Goal: Navigation & Orientation: Find specific page/section

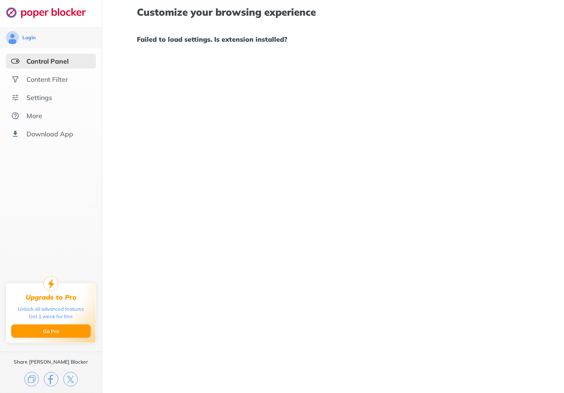
click at [226, 155] on div "Customize your browsing experience Failed to load settings. Is extension instal…" at bounding box center [332, 196] width 461 height 393
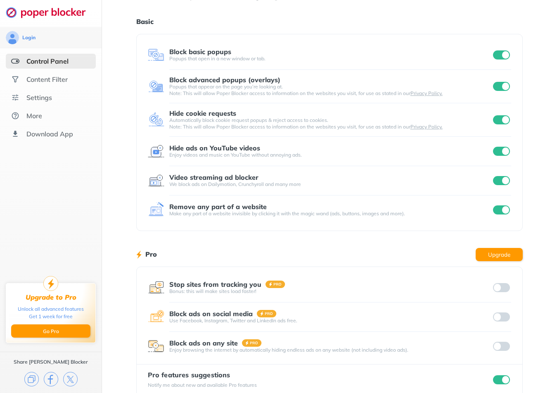
scroll to position [34, 0]
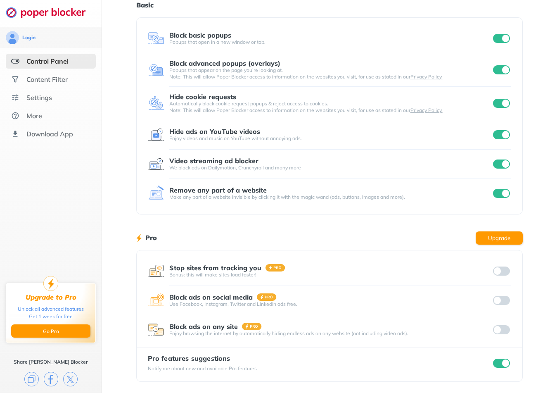
click at [495, 366] on input "checkbox" at bounding box center [501, 363] width 17 height 9
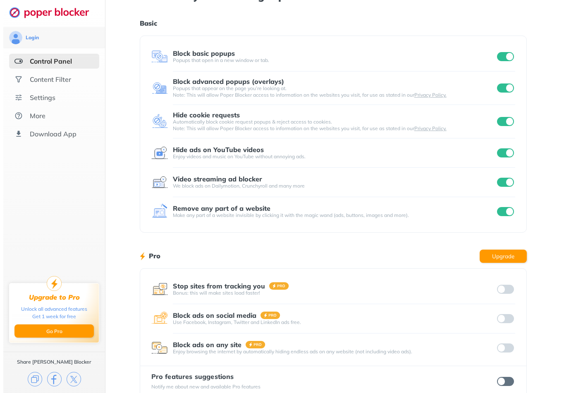
scroll to position [0, 0]
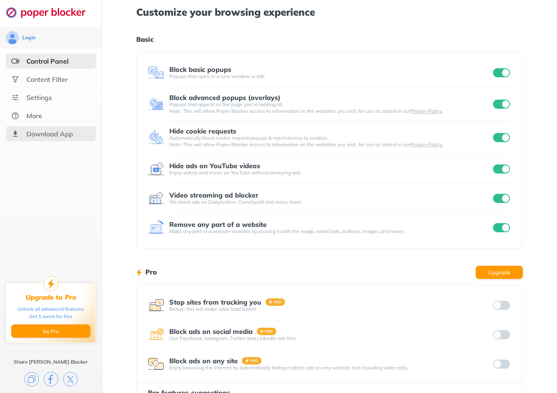
click at [40, 137] on div "Download App" at bounding box center [49, 134] width 47 height 8
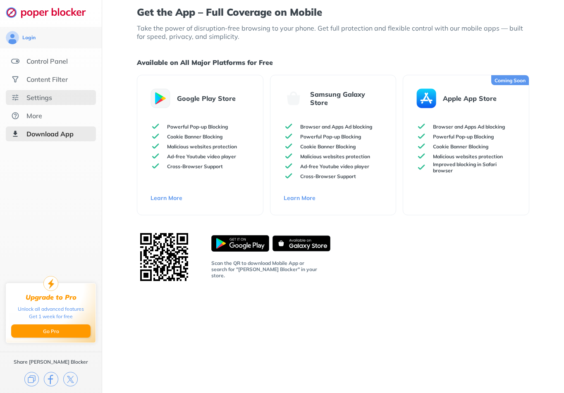
click at [46, 99] on div "Settings" at bounding box center [39, 97] width 26 height 8
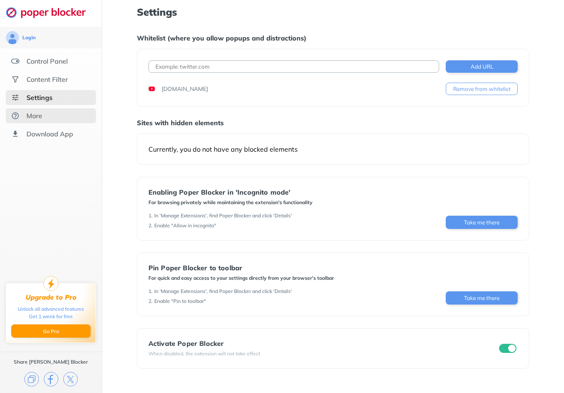
click at [33, 118] on div "More" at bounding box center [34, 116] width 16 height 8
